Goal: Navigation & Orientation: Find specific page/section

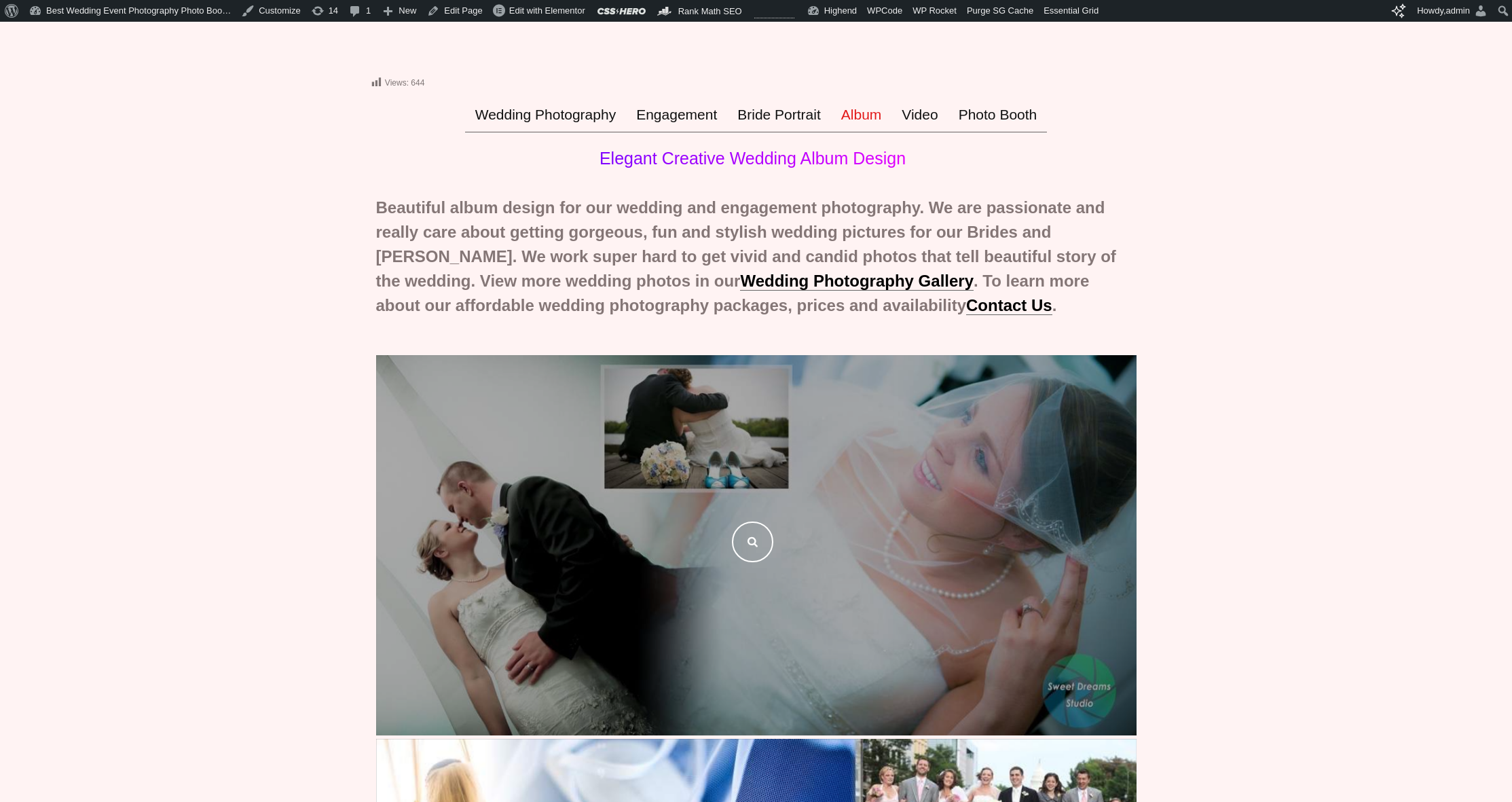
scroll to position [53, 0]
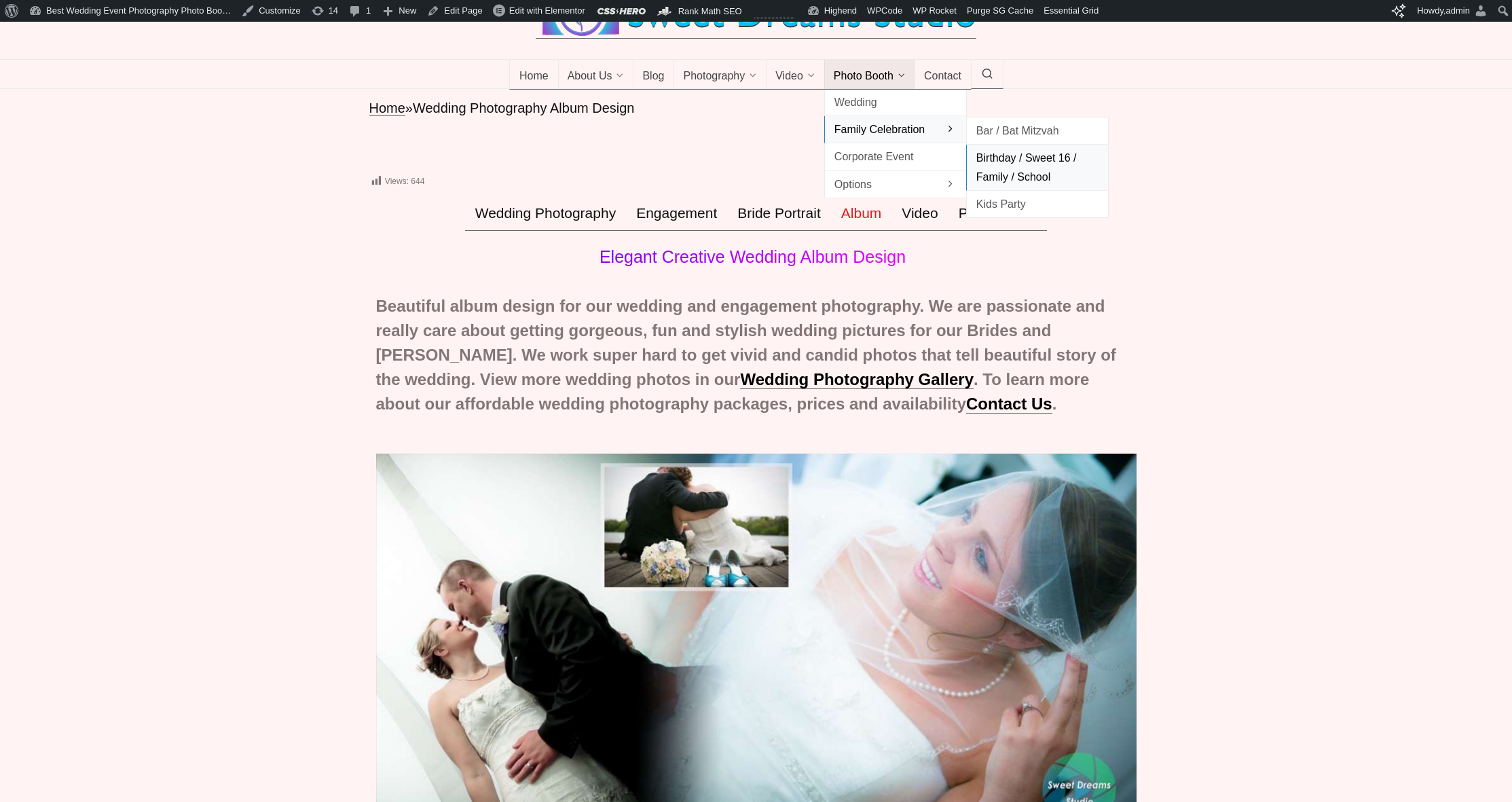
click at [1014, 177] on span "Birthday / Sweet 16 / Family / School" at bounding box center [1037, 167] width 122 height 36
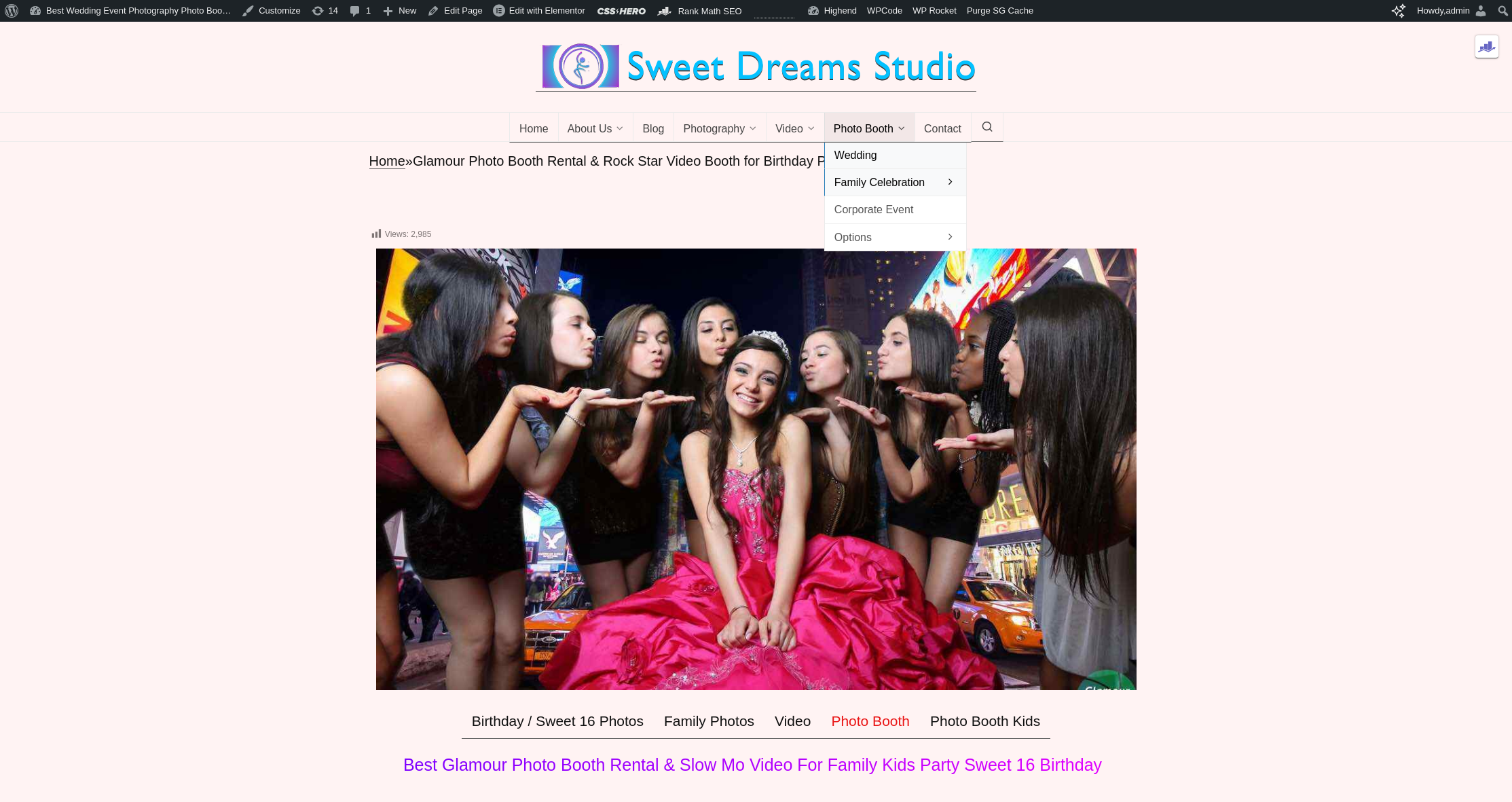
click at [922, 164] on span "Wedding" at bounding box center [895, 155] width 122 height 18
